Goal: Task Accomplishment & Management: Manage account settings

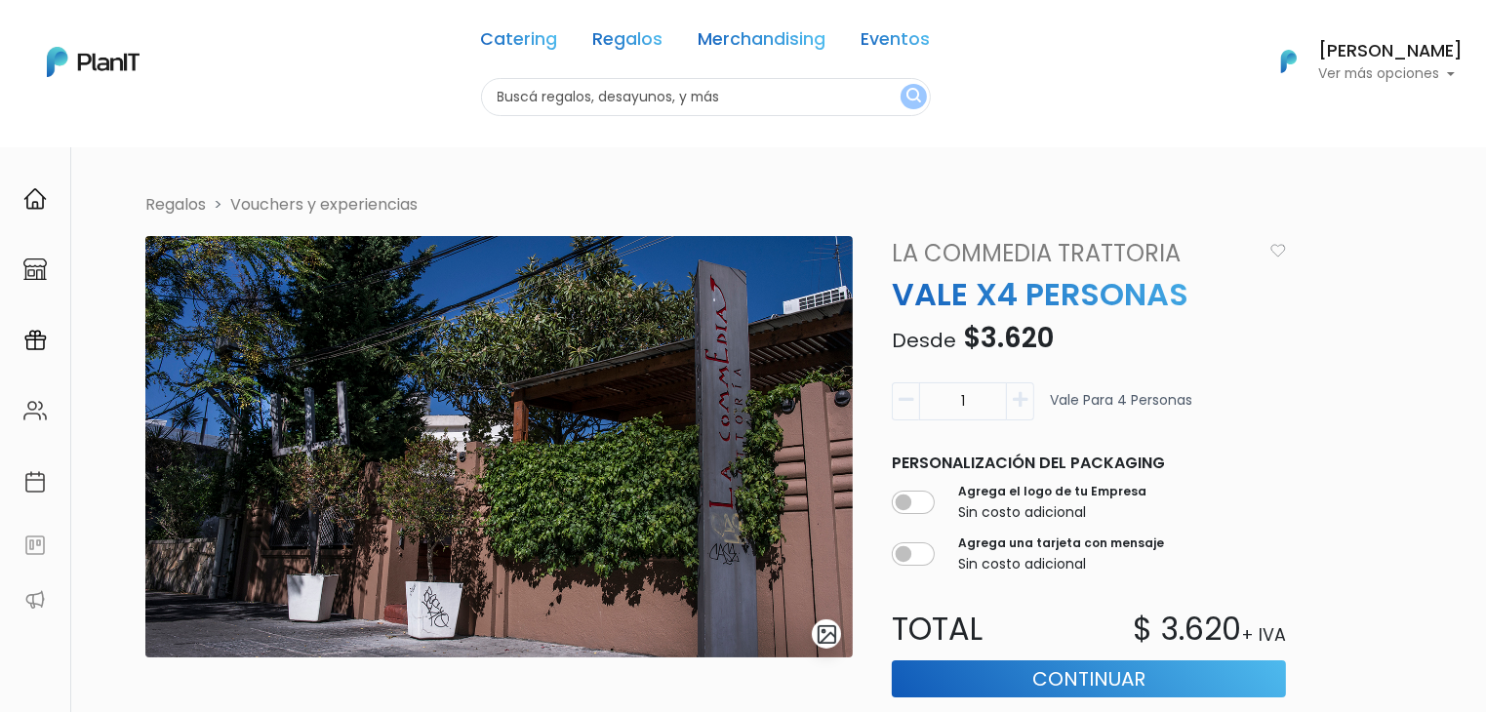
click at [1357, 89] on div "Catering Regalos Merchandising Eventos Catering Regalos Merchandising Eventos C…" at bounding box center [743, 62] width 1486 height 108
click at [1348, 67] on p "Ver más opciones" at bounding box center [1390, 74] width 144 height 14
click at [1324, 289] on link "Cerrar Sesión" at bounding box center [1376, 289] width 174 height 39
